Goal: Information Seeking & Learning: Learn about a topic

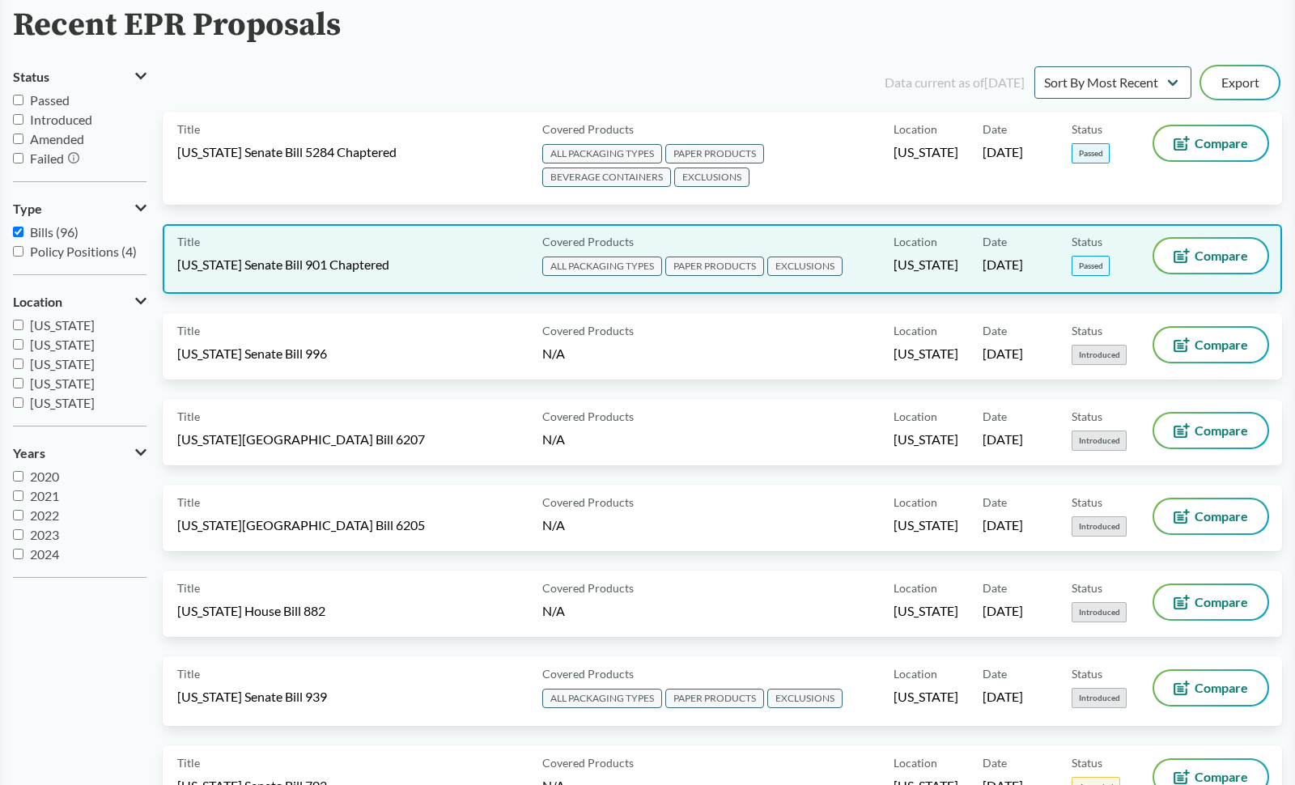
scroll to position [123, 0]
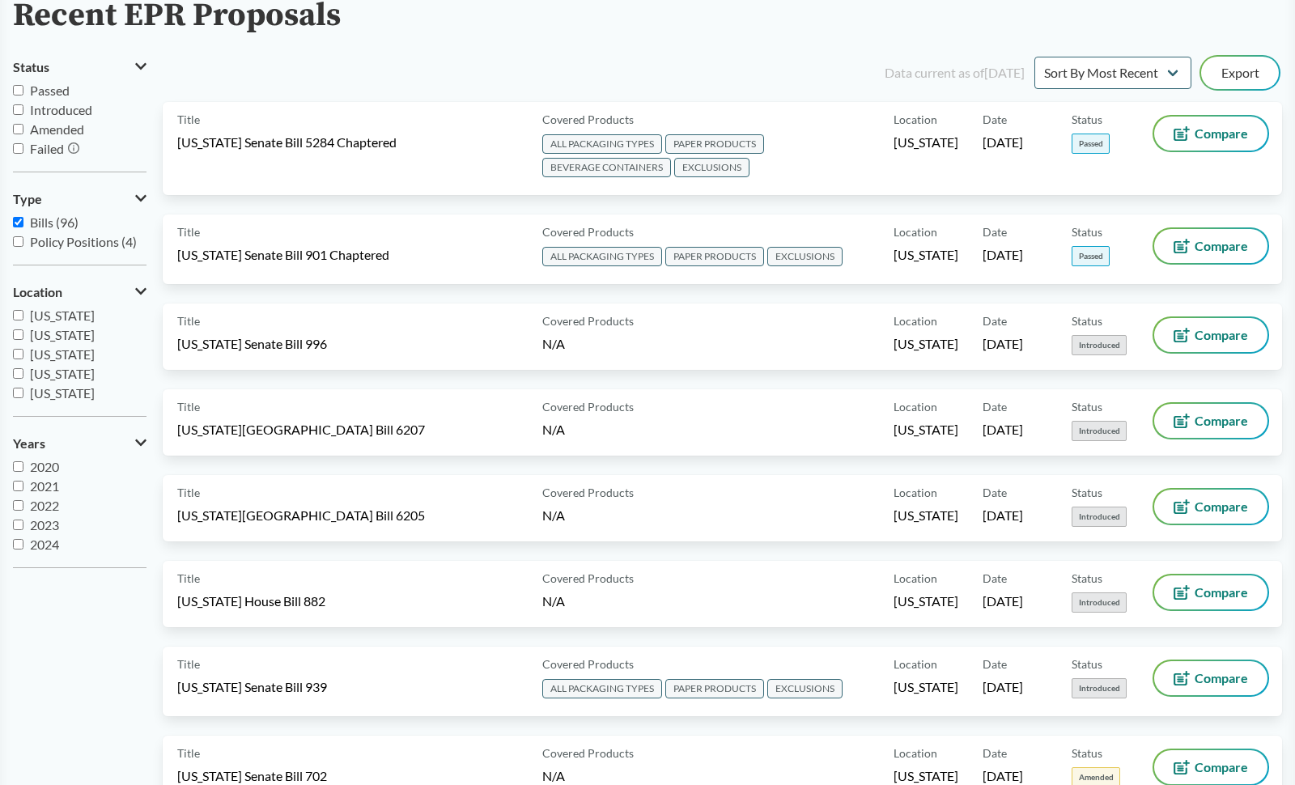
click at [18, 224] on input "Bills (96)" at bounding box center [18, 222] width 11 height 11
checkbox input "false"
click at [20, 244] on input "Policy Positions (4)" at bounding box center [18, 241] width 11 height 11
checkbox input "true"
click at [15, 219] on input "Bills (96)" at bounding box center [18, 222] width 11 height 11
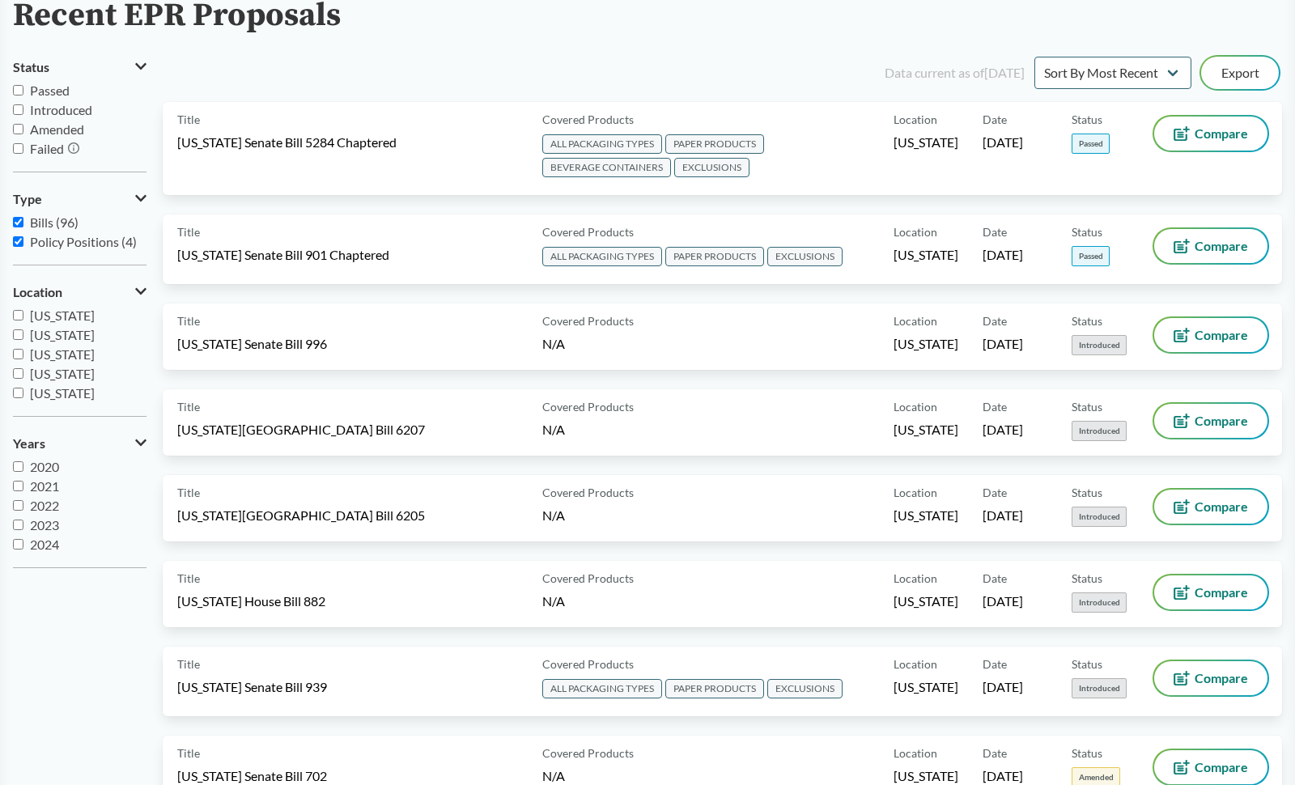
checkbox input "true"
click at [16, 237] on input "Policy Positions (4)" at bounding box center [18, 241] width 11 height 11
checkbox input "false"
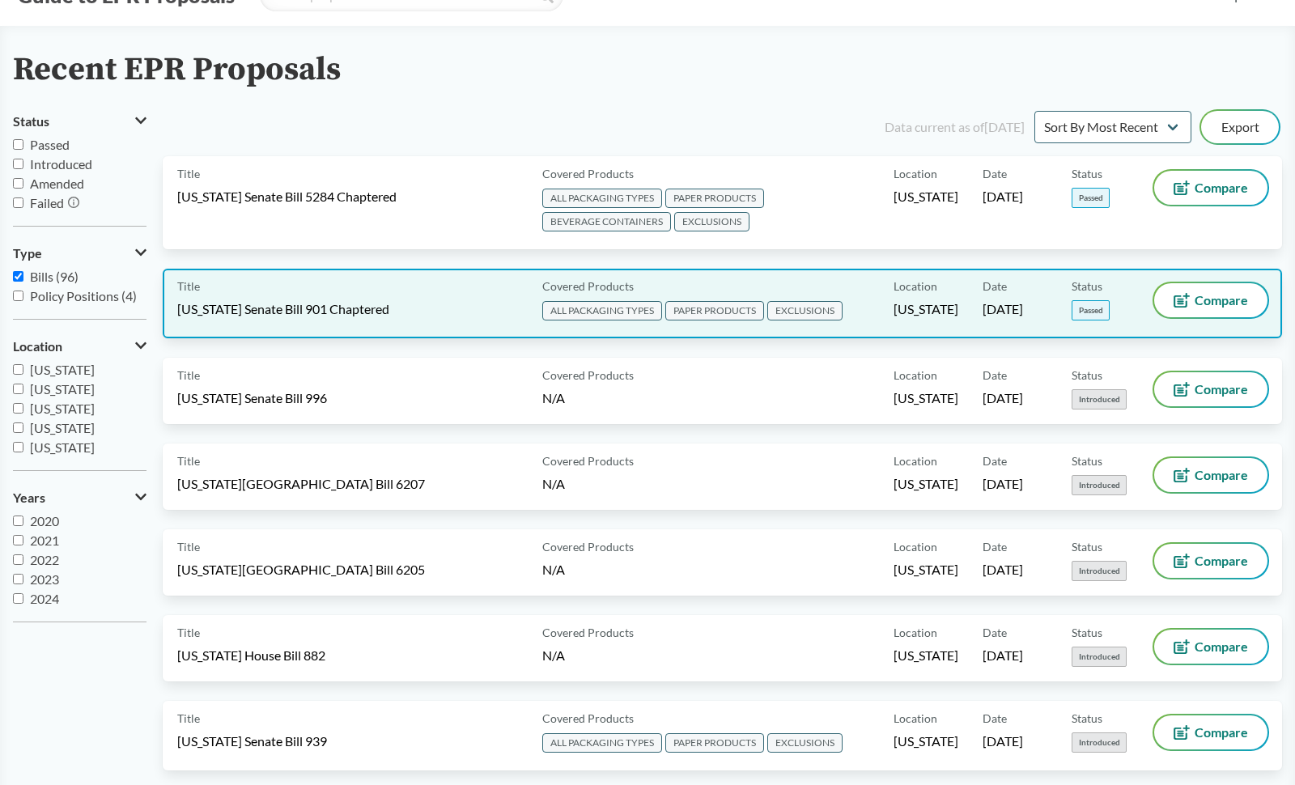
scroll to position [0, 0]
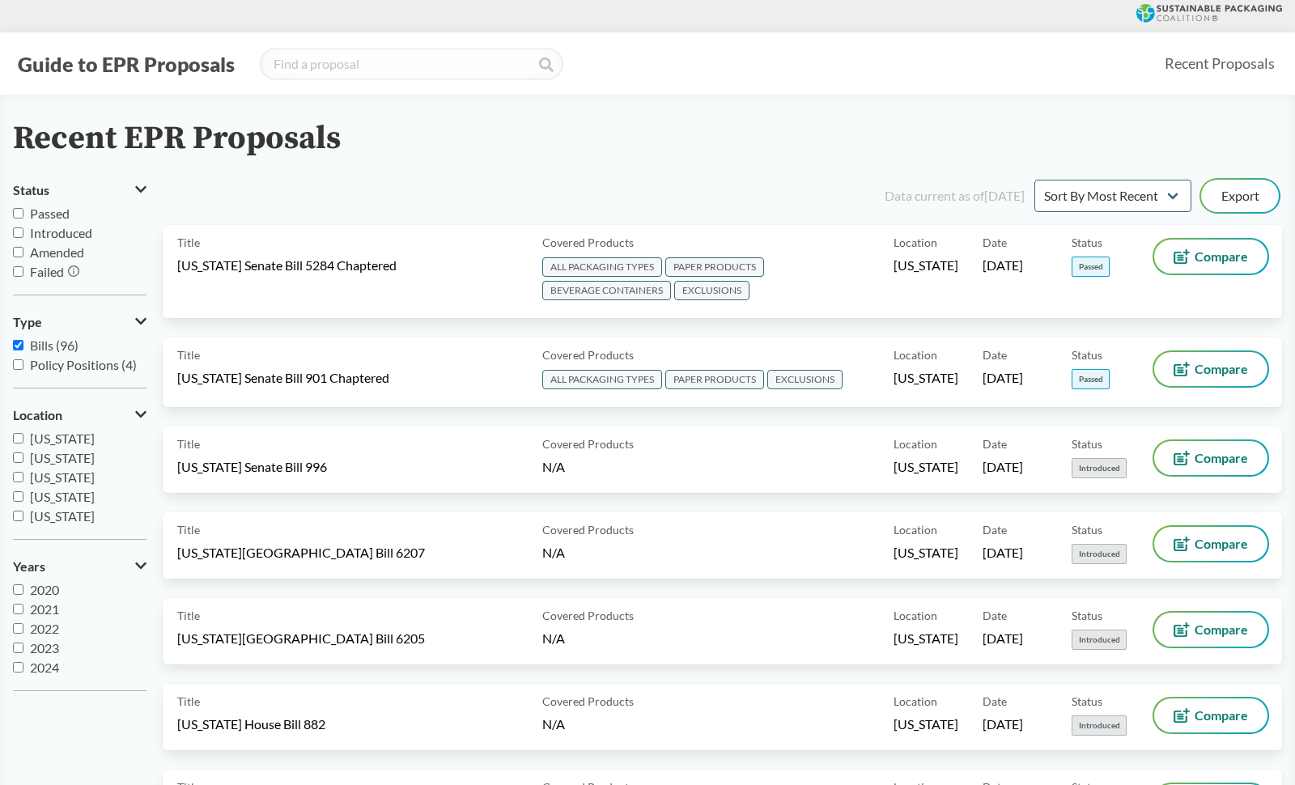
click at [238, 66] on div "Guide to EPR Proposals" at bounding box center [582, 64] width 1138 height 32
click at [135, 195] on icon at bounding box center [140, 189] width 11 height 13
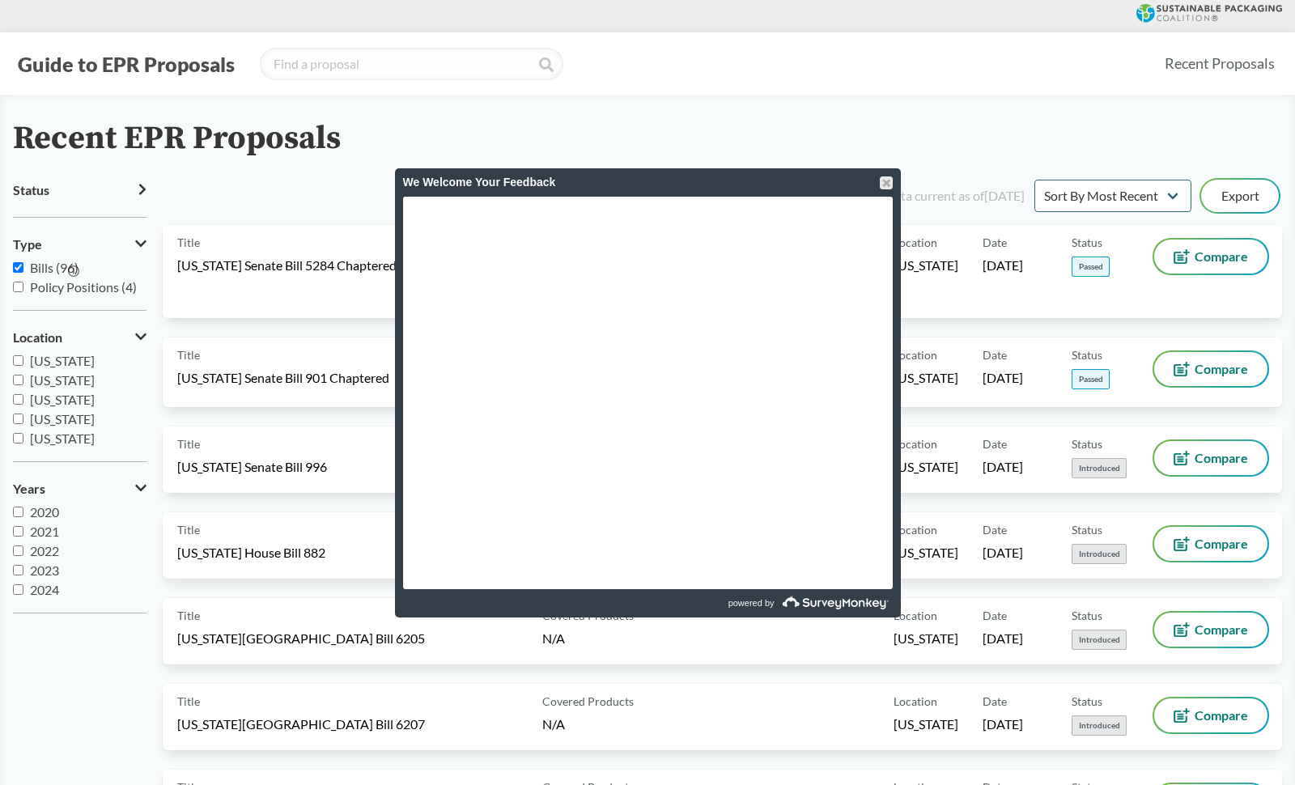
click at [890, 192] on div "We Welcome Your Feedback" at bounding box center [648, 182] width 490 height 28
click at [81, 188] on button "Status" at bounding box center [80, 190] width 134 height 28
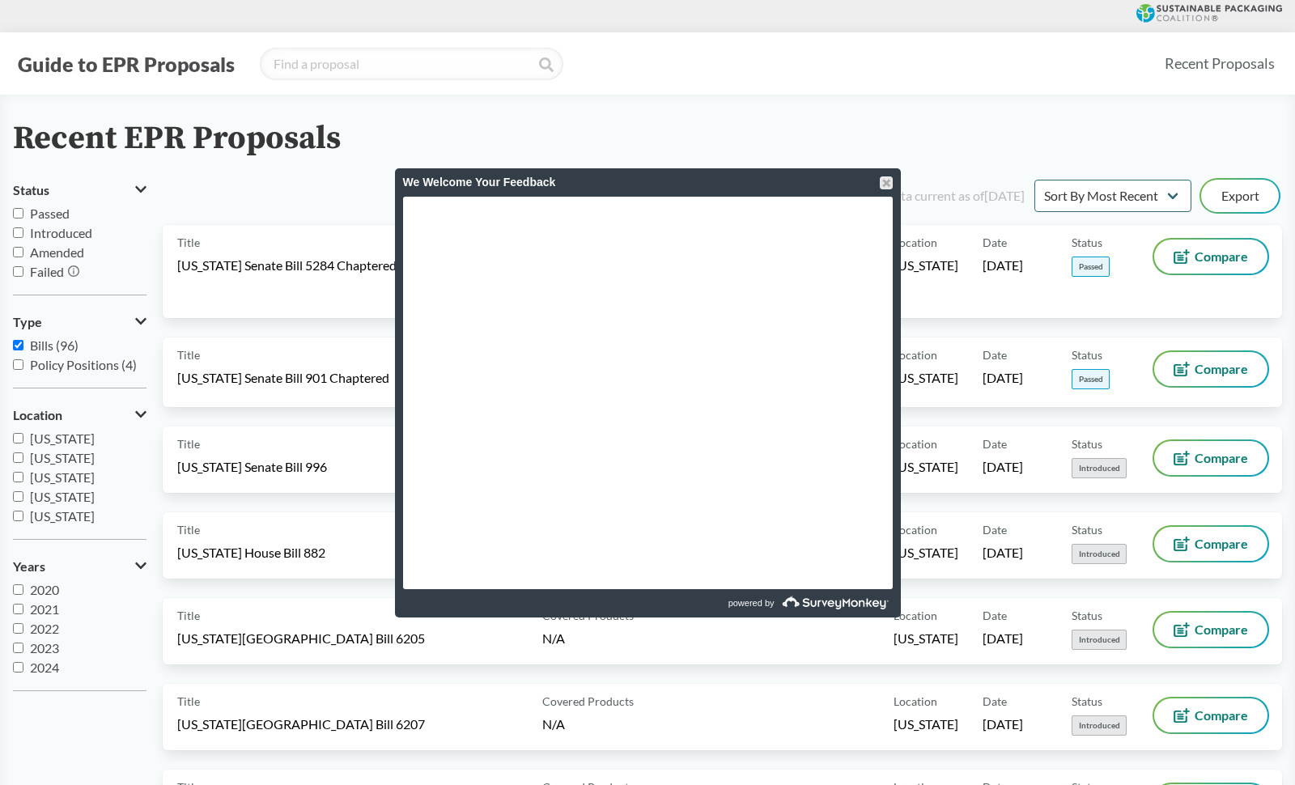
click at [42, 213] on span "Passed" at bounding box center [50, 213] width 40 height 15
click at [23, 213] on input "Passed" at bounding box center [18, 213] width 11 height 11
checkbox input "true"
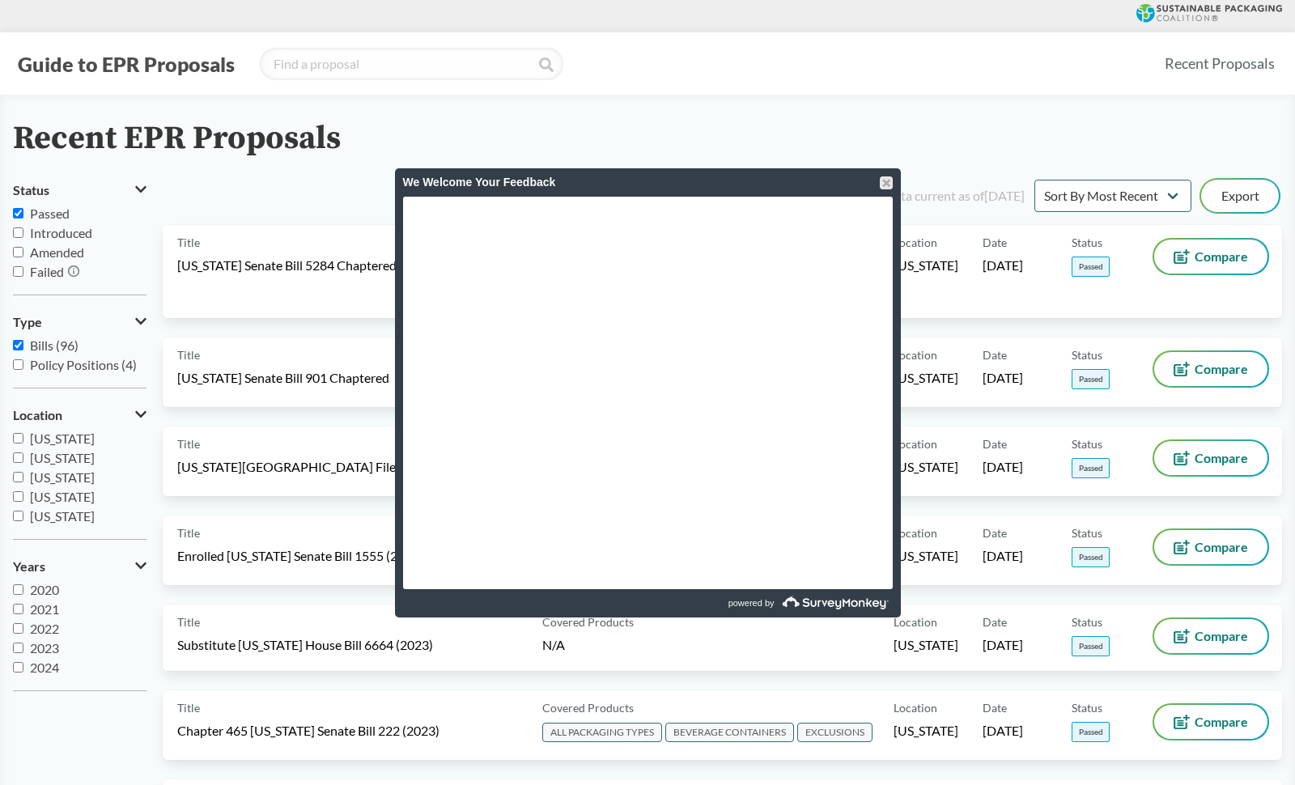
click at [28, 238] on label "Introduced" at bounding box center [80, 232] width 134 height 19
click at [23, 238] on input "Introduced" at bounding box center [18, 232] width 11 height 11
checkbox input "true"
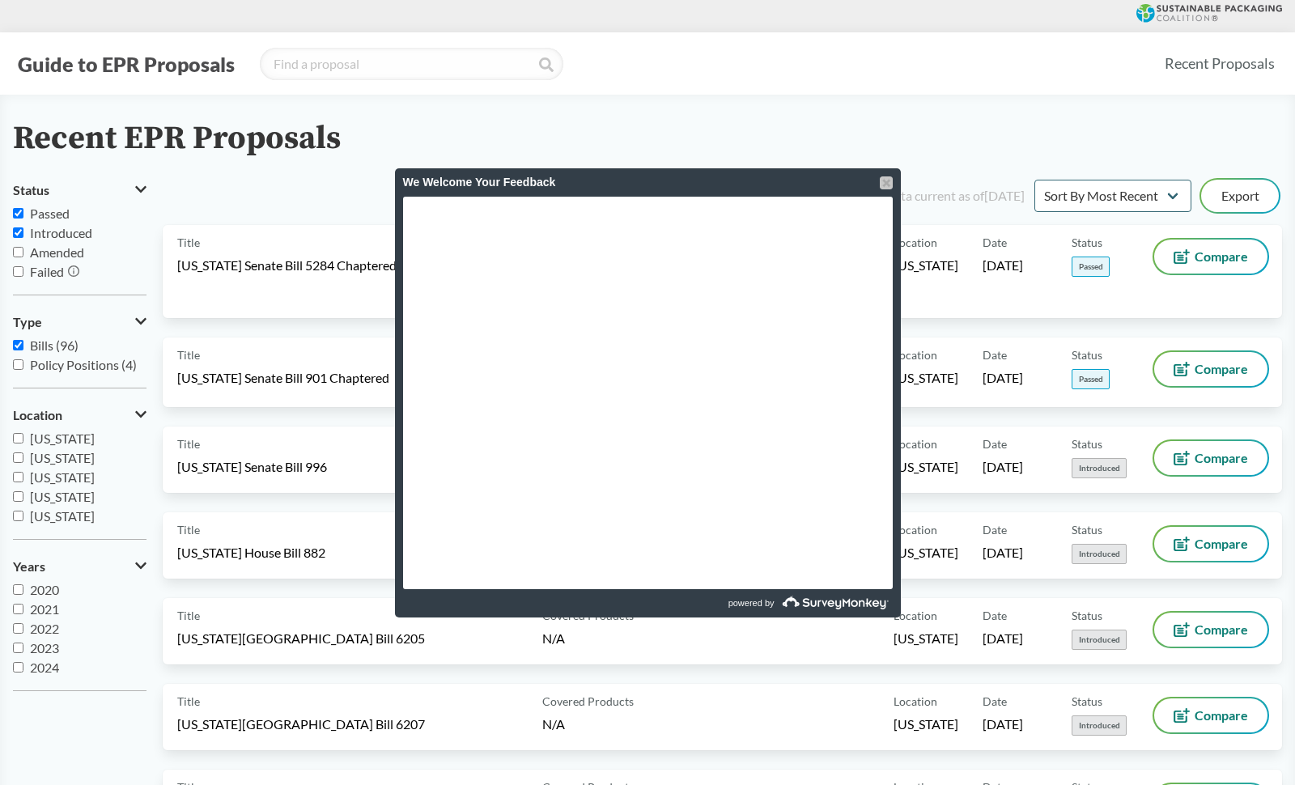
click at [890, 177] on div at bounding box center [886, 182] width 13 height 13
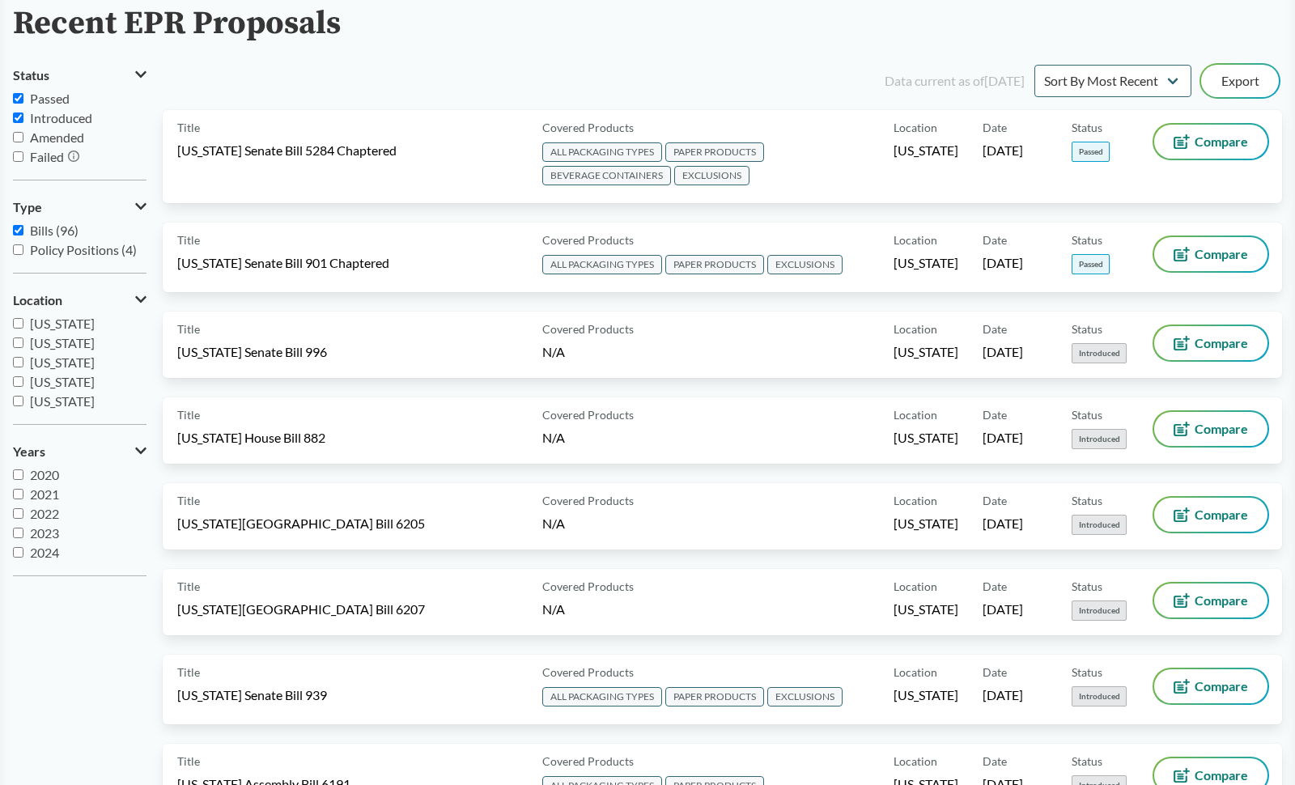
scroll to position [121, 0]
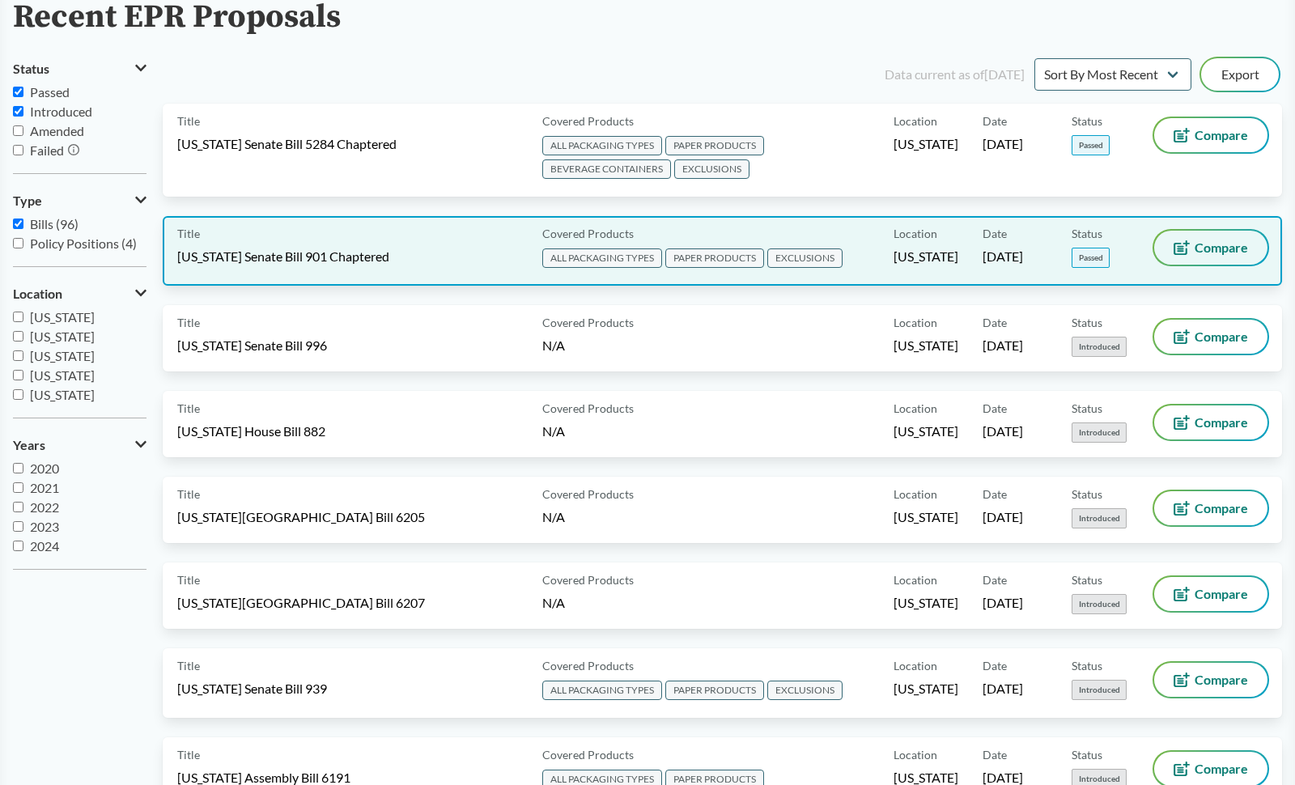
click at [1195, 250] on span "Compare" at bounding box center [1221, 247] width 53 height 13
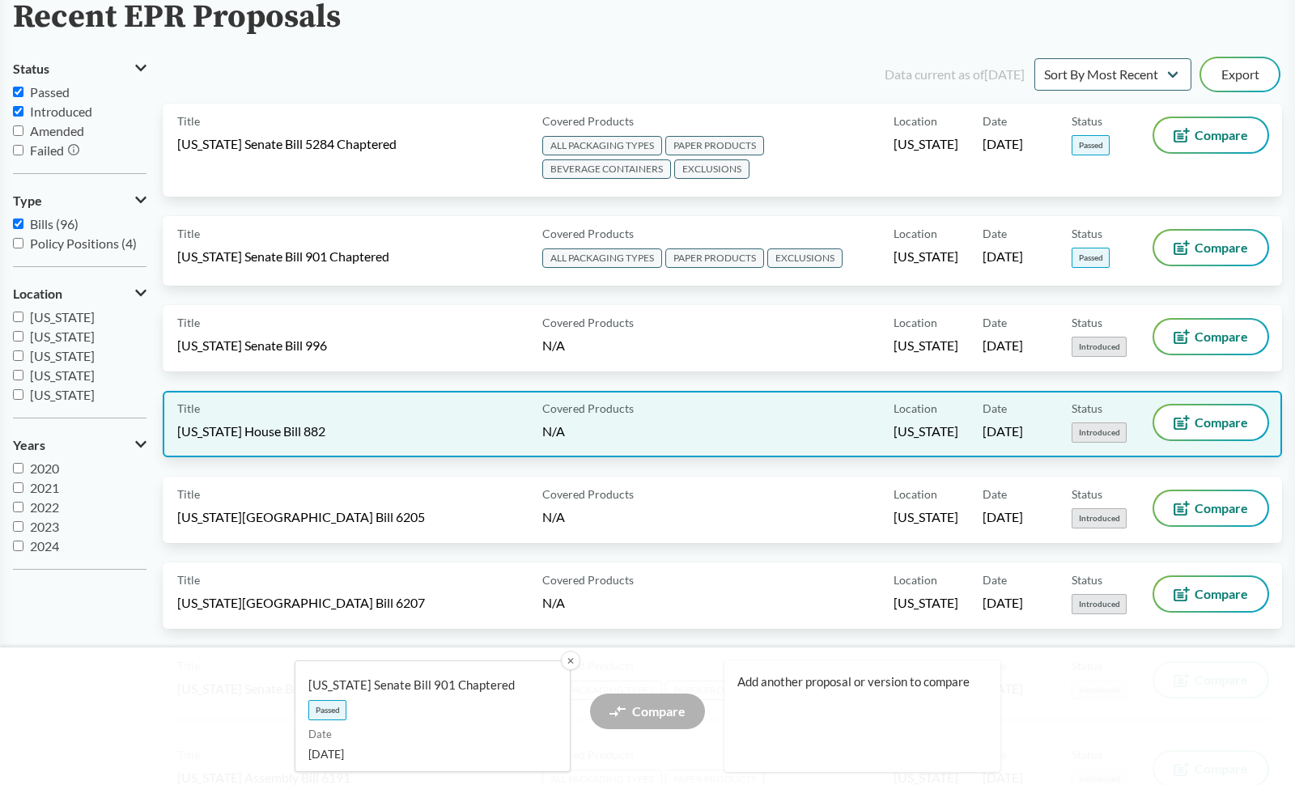
click at [756, 435] on div "Covered Products N/A" at bounding box center [715, 424] width 359 height 37
